Goal: Information Seeking & Learning: Learn about a topic

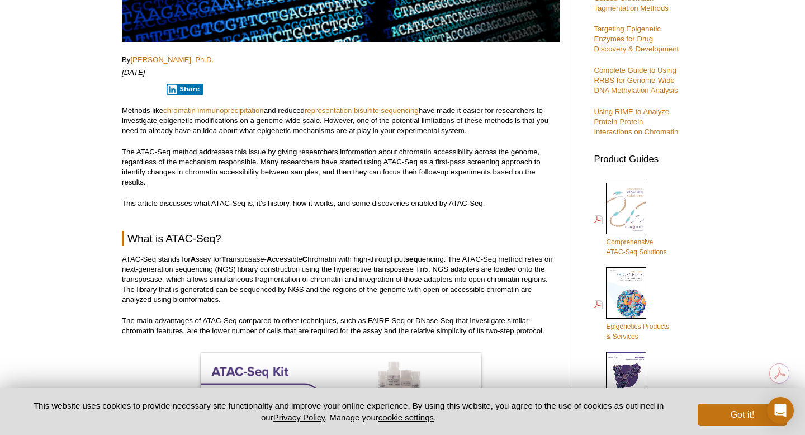
scroll to position [394, 0]
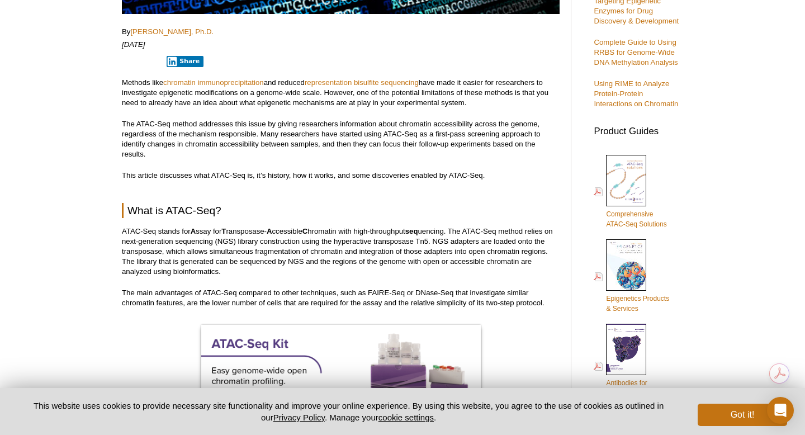
click at [245, 240] on p "ATAC-Seq stands for A ssay for T ransposase- A ccessible C hromatin with high-t…" at bounding box center [341, 252] width 438 height 50
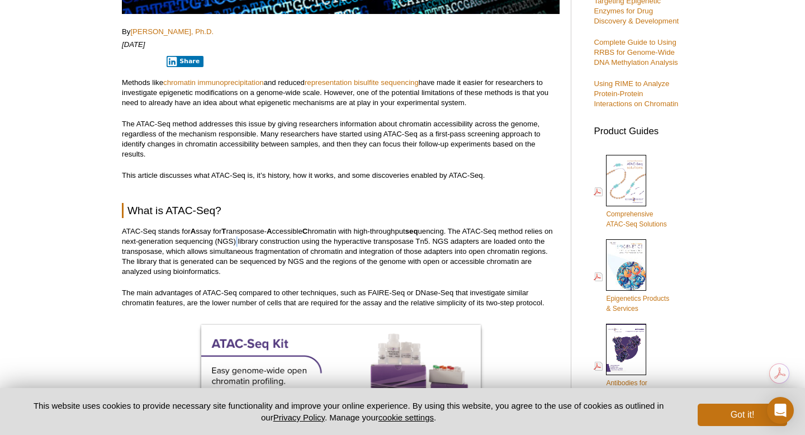
click at [245, 240] on p "ATAC-Seq stands for A ssay for T ransposase- A ccessible C hromatin with high-t…" at bounding box center [341, 252] width 438 height 50
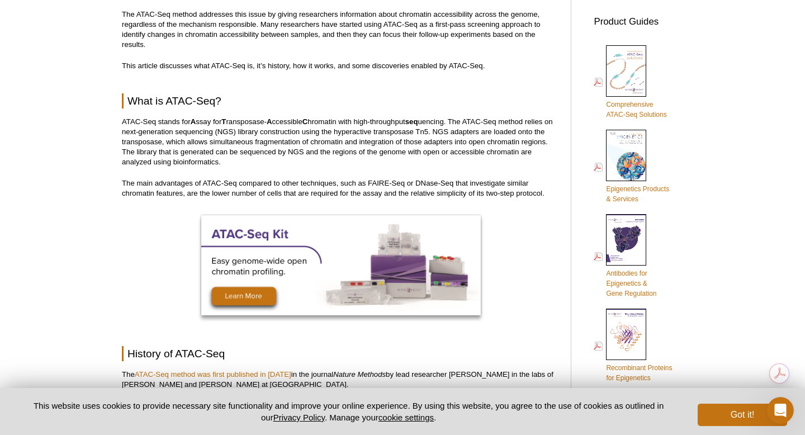
scroll to position [499, 0]
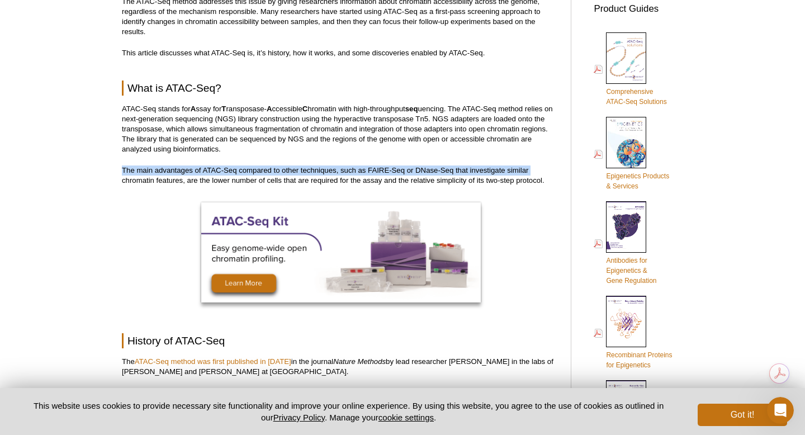
drag, startPoint x: 119, startPoint y: 171, endPoint x: 119, endPoint y: 182, distance: 11.7
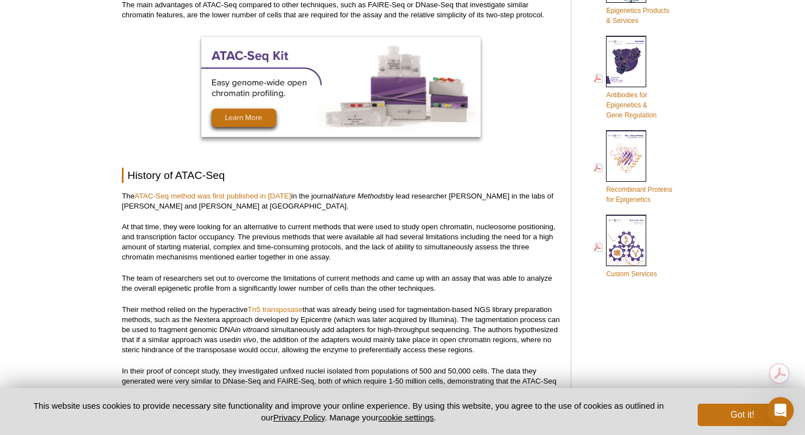
scroll to position [664, 0]
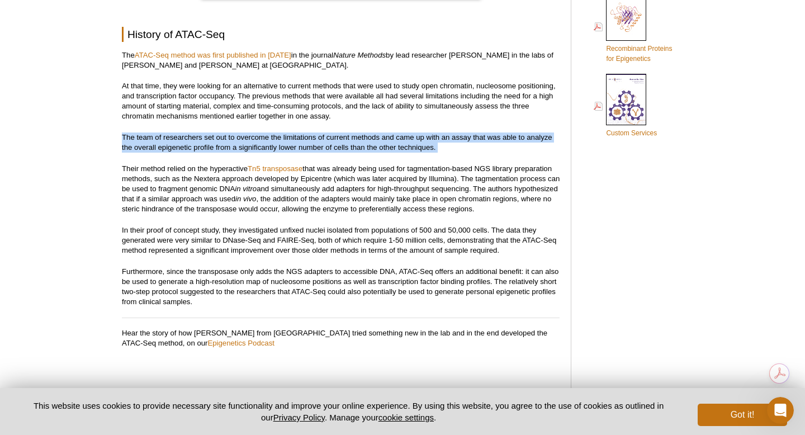
scroll to position [806, 0]
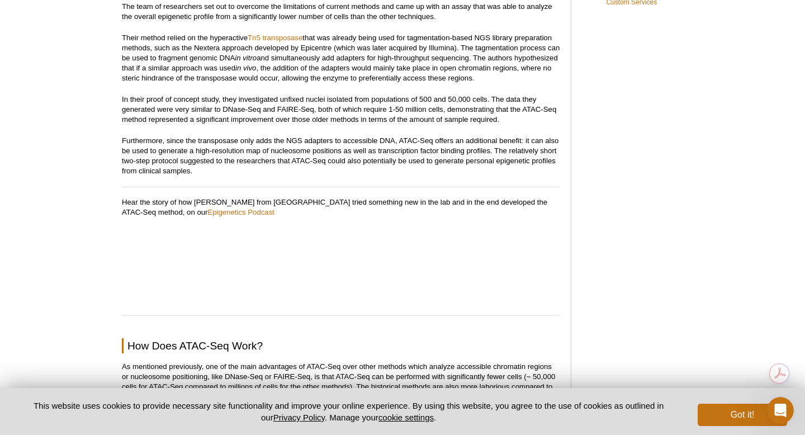
scroll to position [869, 0]
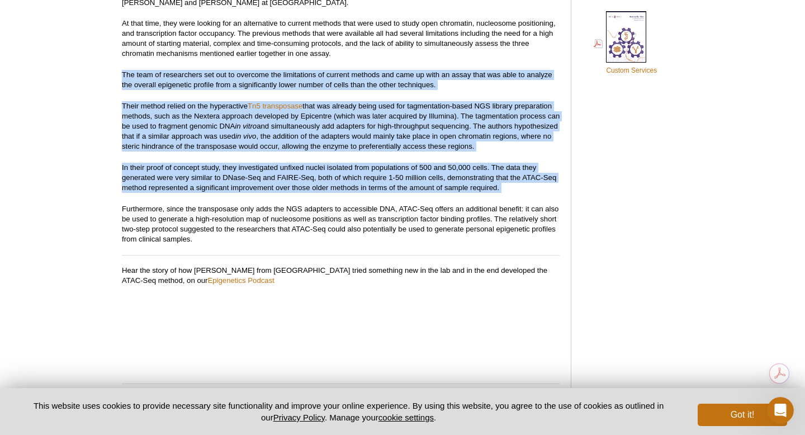
drag, startPoint x: 117, startPoint y: 70, endPoint x: 127, endPoint y: 183, distance: 113.4
click at [127, 183] on p "In their proof of concept study, they investigated unfixed nuclei isolated from…" at bounding box center [341, 178] width 438 height 30
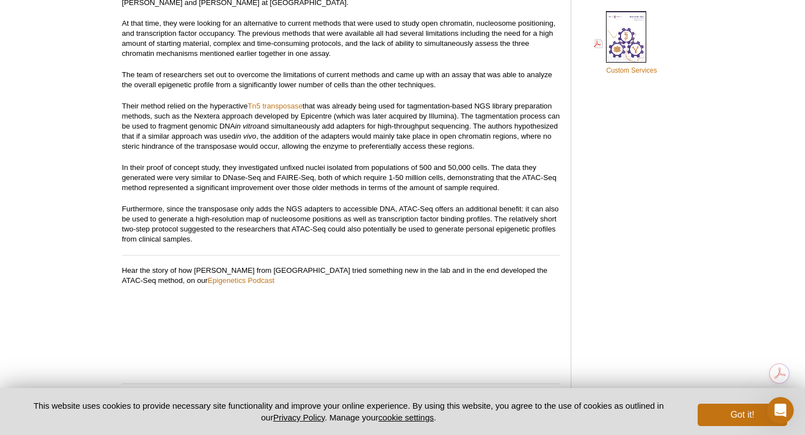
click at [127, 183] on p "In their proof of concept study, they investigated unfixed nuclei isolated from…" at bounding box center [341, 178] width 438 height 30
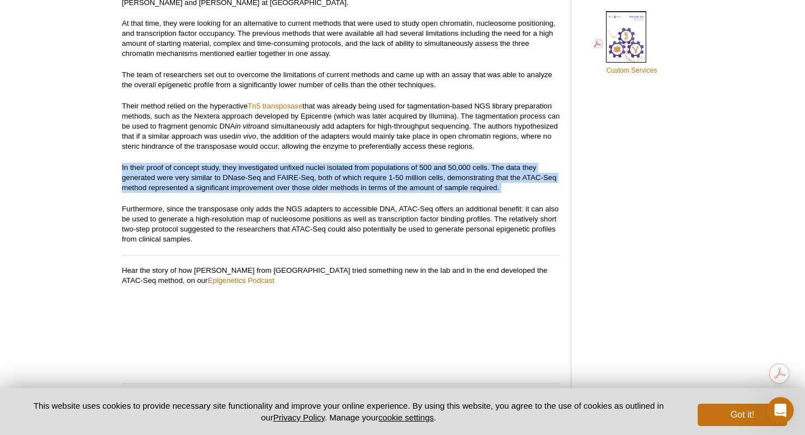
click at [127, 183] on p "In their proof of concept study, they investigated unfixed nuclei isolated from…" at bounding box center [341, 178] width 438 height 30
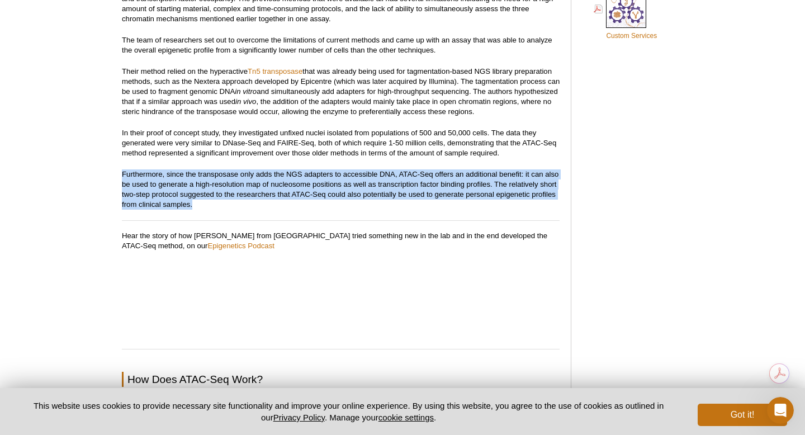
scroll to position [904, 0]
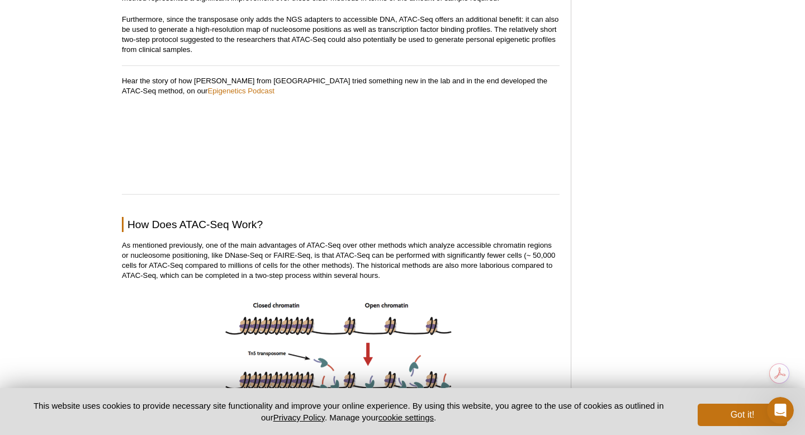
scroll to position [1065, 0]
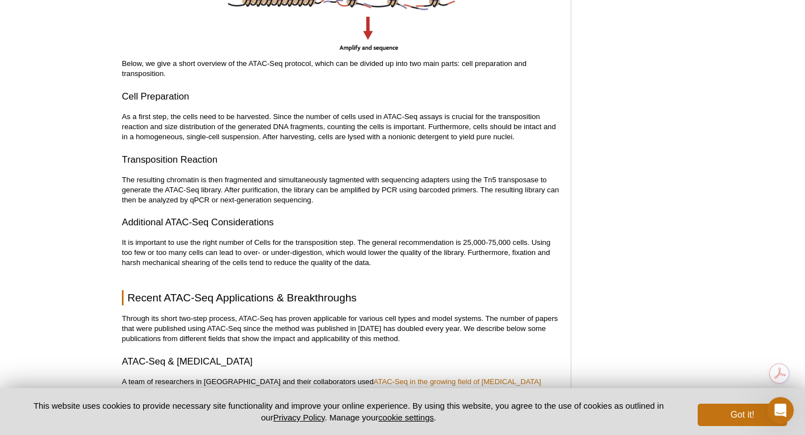
scroll to position [1500, 0]
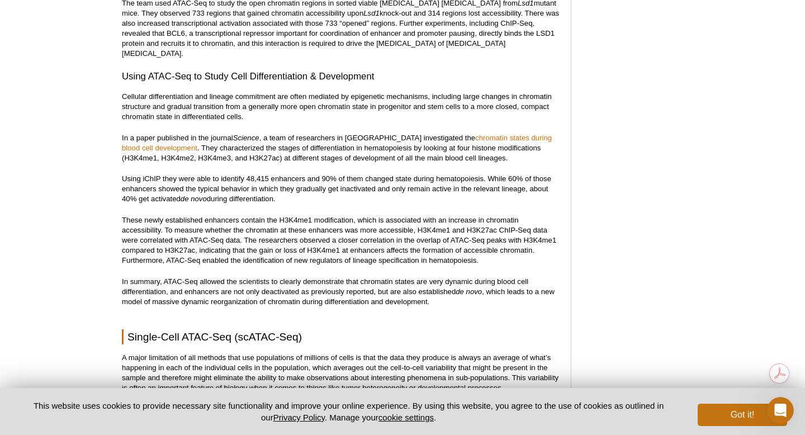
scroll to position [2320, 0]
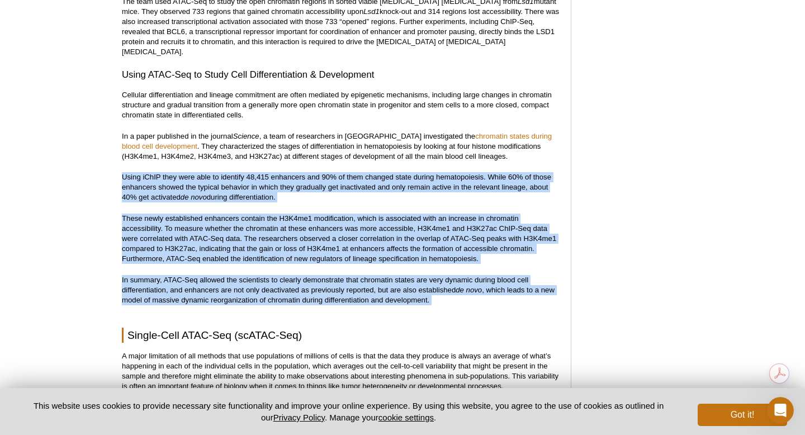
drag, startPoint x: 114, startPoint y: 152, endPoint x: 138, endPoint y: 301, distance: 151.2
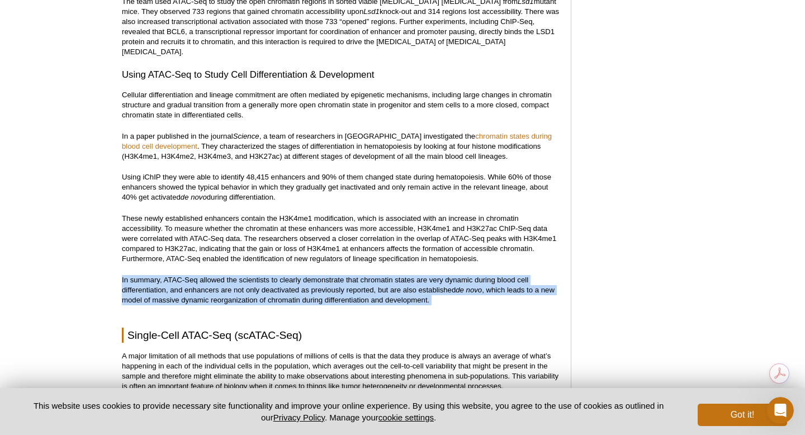
click at [136, 218] on p "These newly established enhancers contain the H3K4me1 modification, which is as…" at bounding box center [341, 239] width 438 height 50
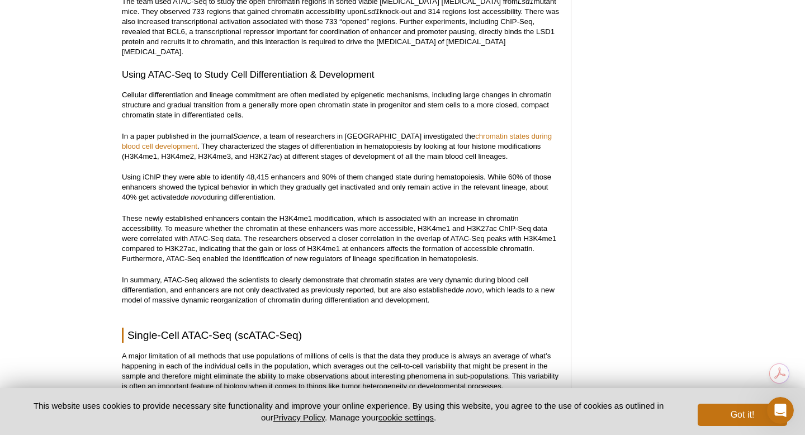
click at [136, 218] on p "These newly established enhancers contain the H3K4me1 modification, which is as…" at bounding box center [341, 239] width 438 height 50
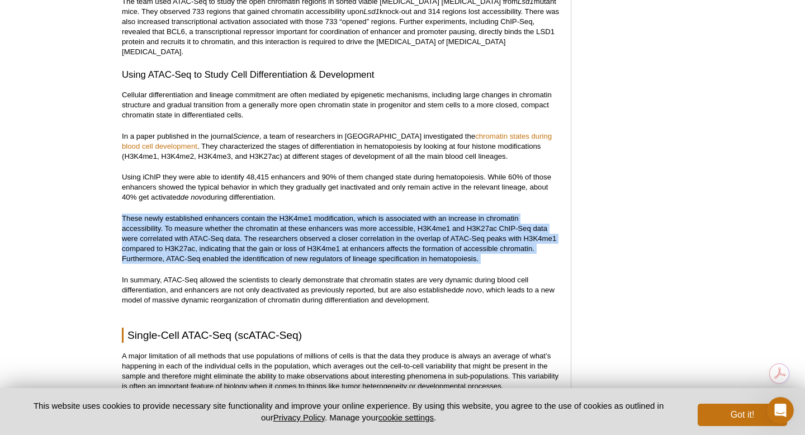
click at [136, 218] on p "These newly established enhancers contain the H3K4me1 modification, which is as…" at bounding box center [341, 239] width 438 height 50
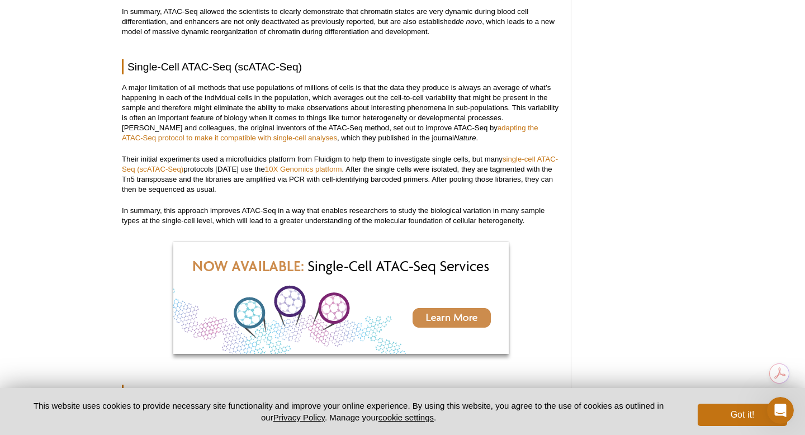
scroll to position [2610, 0]
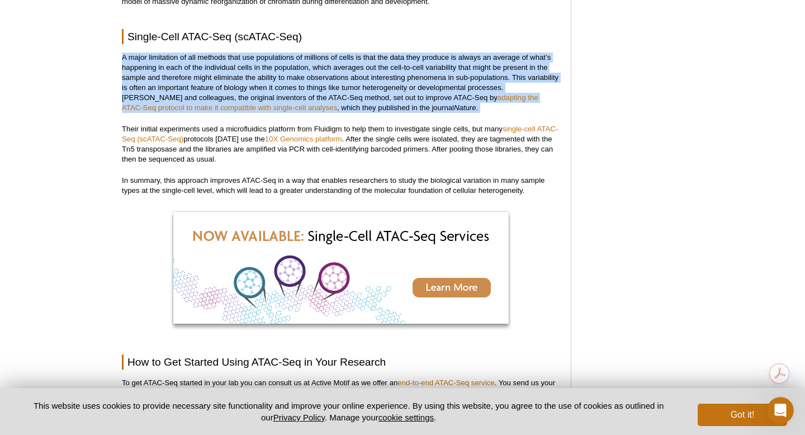
scroll to position [2622, 0]
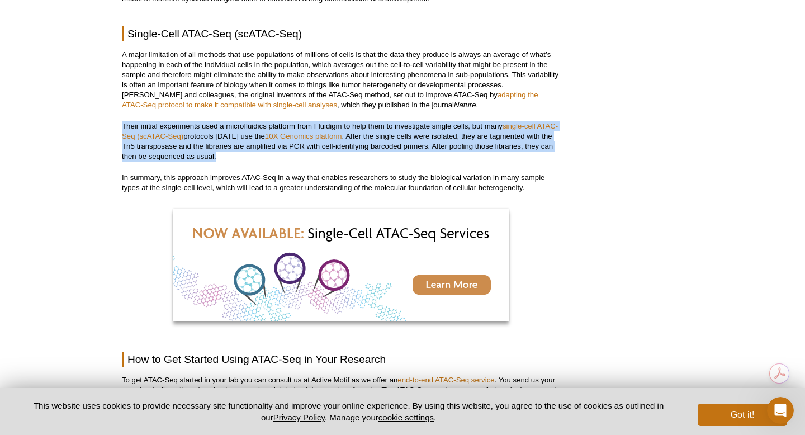
drag, startPoint x: 498, startPoint y: 90, endPoint x: 549, endPoint y: 138, distance: 69.2
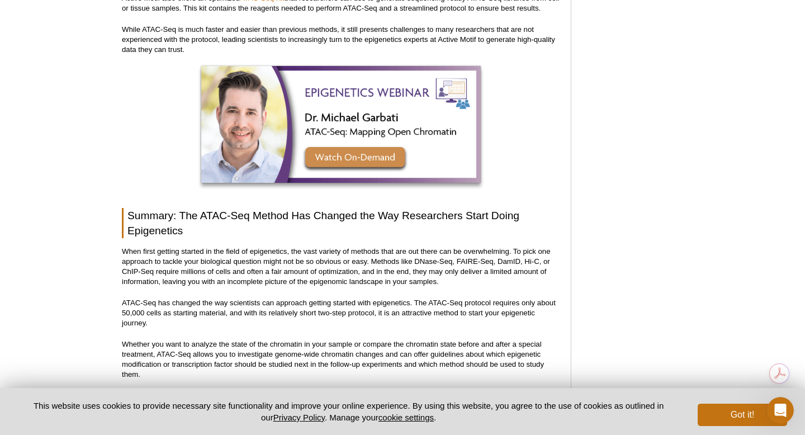
scroll to position [3352, 0]
